Goal: Use online tool/utility: Use online tool/utility

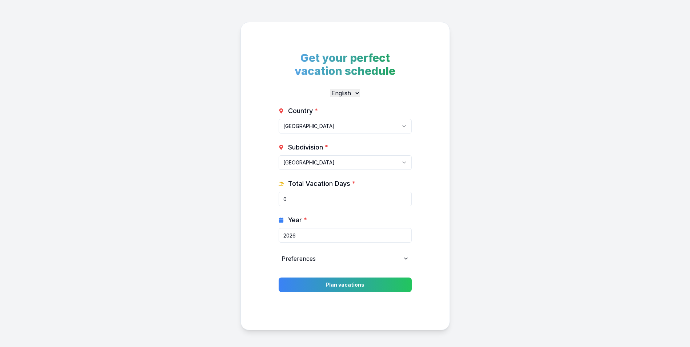
click at [324, 127] on html "Get your perfect vacation schedule English Deutsch Country * [GEOGRAPHIC_DATA] …" at bounding box center [345, 186] width 690 height 372
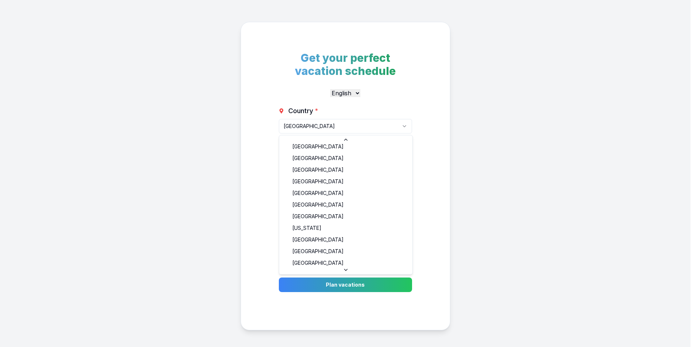
scroll to position [447, 0]
select select "GG"
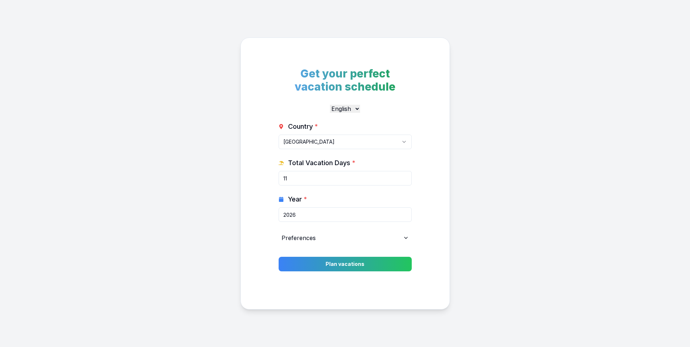
click at [350, 181] on input "11" at bounding box center [345, 178] width 133 height 15
click at [349, 261] on button "Plan vacations" at bounding box center [345, 264] width 140 height 15
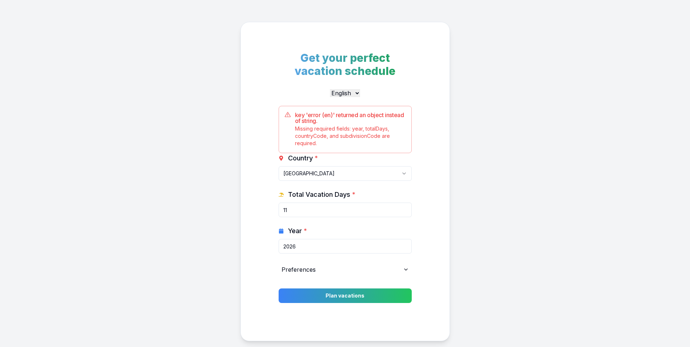
click at [292, 207] on input "11" at bounding box center [345, 210] width 133 height 15
type input "1"
type input "40"
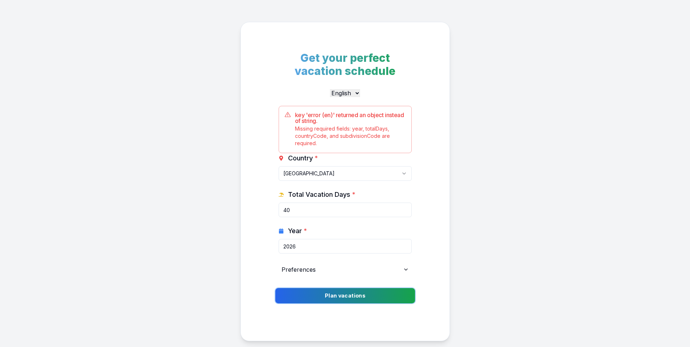
click at [361, 292] on button "Plan vacations" at bounding box center [345, 295] width 140 height 15
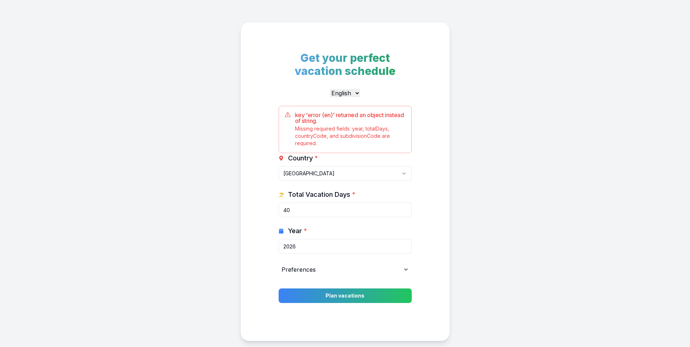
click at [491, 202] on div "Get your perfect vacation schedule English Deutsch key 'error (en)' returned an…" at bounding box center [345, 181] width 690 height 363
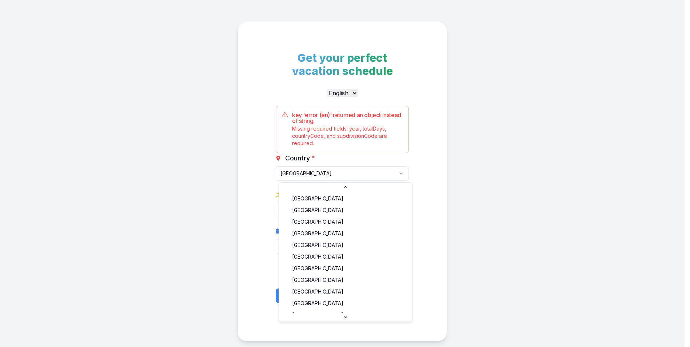
click at [366, 175] on html "Get your perfect vacation schedule English Deutsch key 'error (en)' returned an…" at bounding box center [345, 191] width 690 height 383
select select "GB"
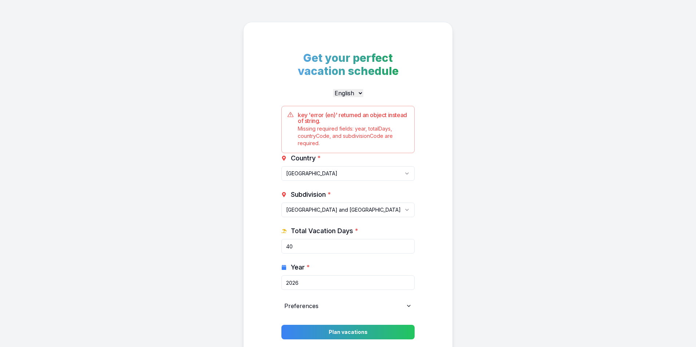
click at [336, 210] on html "Get your perfect vacation schedule English Deutsch key 'error (en)' returned an…" at bounding box center [348, 209] width 696 height 419
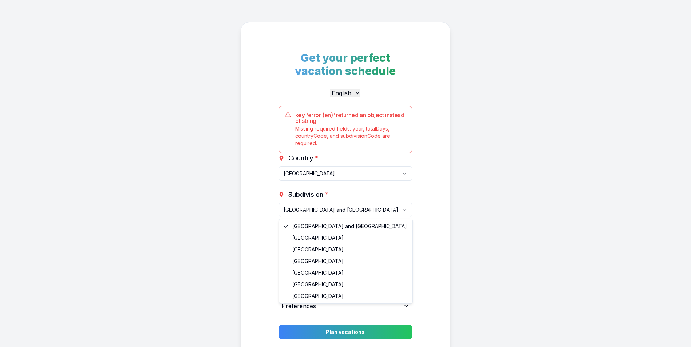
select select "GB-WLS"
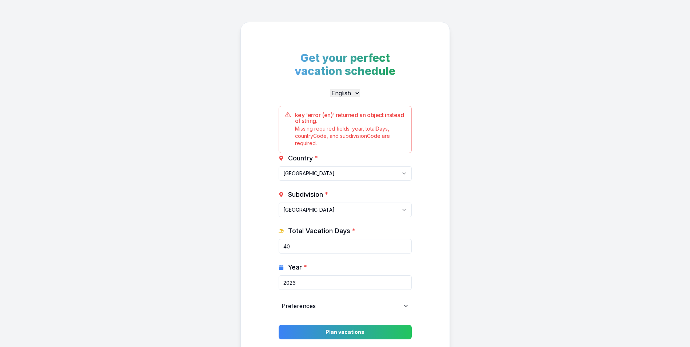
click at [112, 245] on div "Get your perfect vacation schedule English Deutsch key 'error (en)' returned an…" at bounding box center [345, 200] width 690 height 400
click at [303, 243] on input "40" at bounding box center [345, 246] width 133 height 15
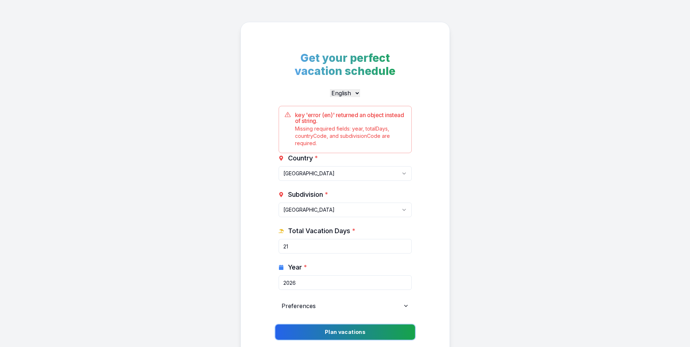
click at [338, 329] on button "Plan vacations" at bounding box center [345, 332] width 140 height 15
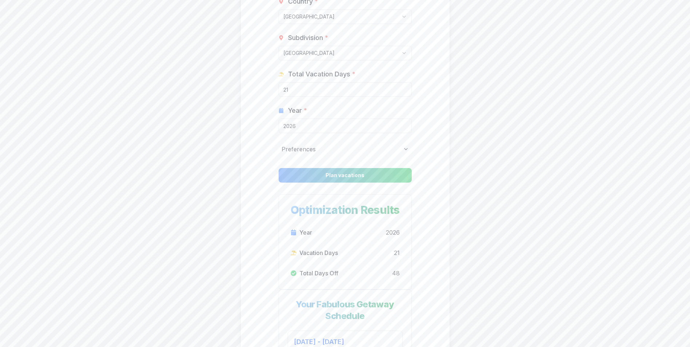
scroll to position [109, 0]
click at [305, 89] on input "21" at bounding box center [345, 90] width 133 height 15
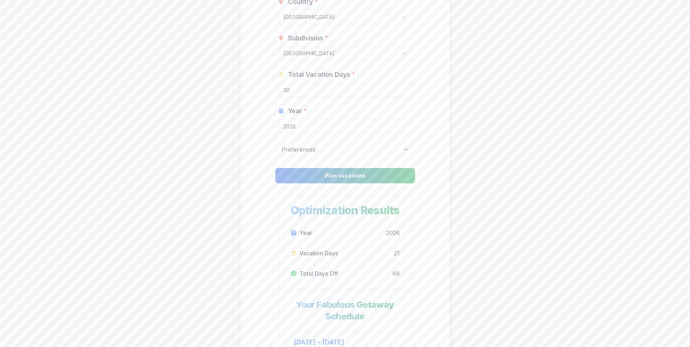
type input "30"
click at [341, 173] on button "Plan vacations" at bounding box center [345, 175] width 140 height 15
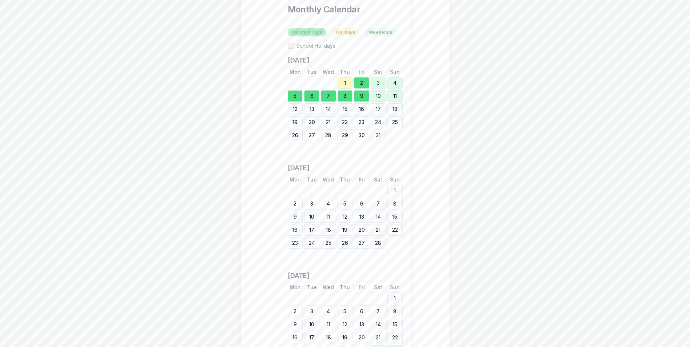
scroll to position [764, 0]
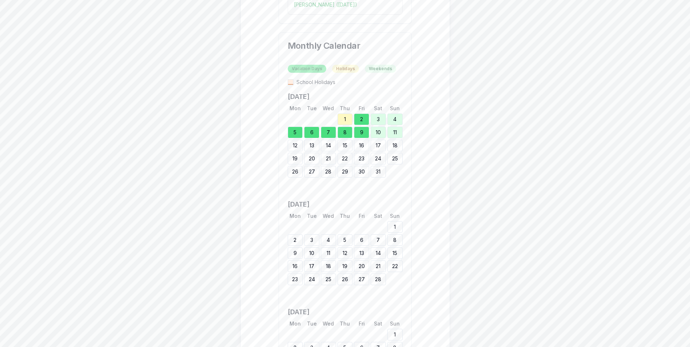
click at [342, 151] on div "15" at bounding box center [345, 146] width 15 height 12
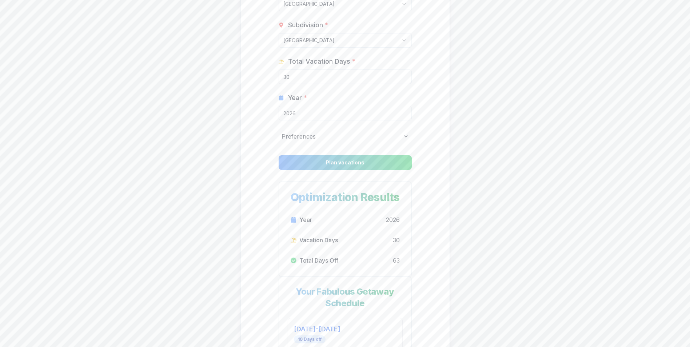
scroll to position [0, 0]
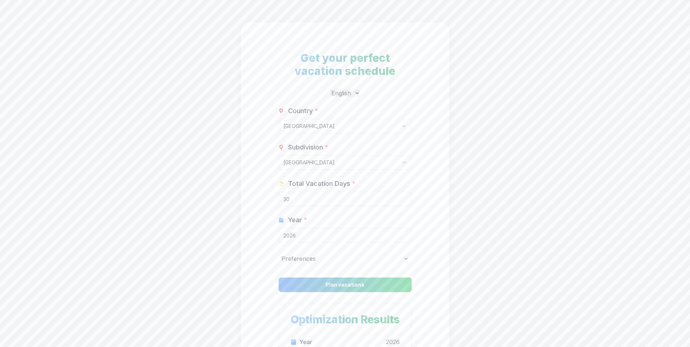
drag, startPoint x: 165, startPoint y: 181, endPoint x: 173, endPoint y: 188, distance: 10.8
